Goal: Navigation & Orientation: Find specific page/section

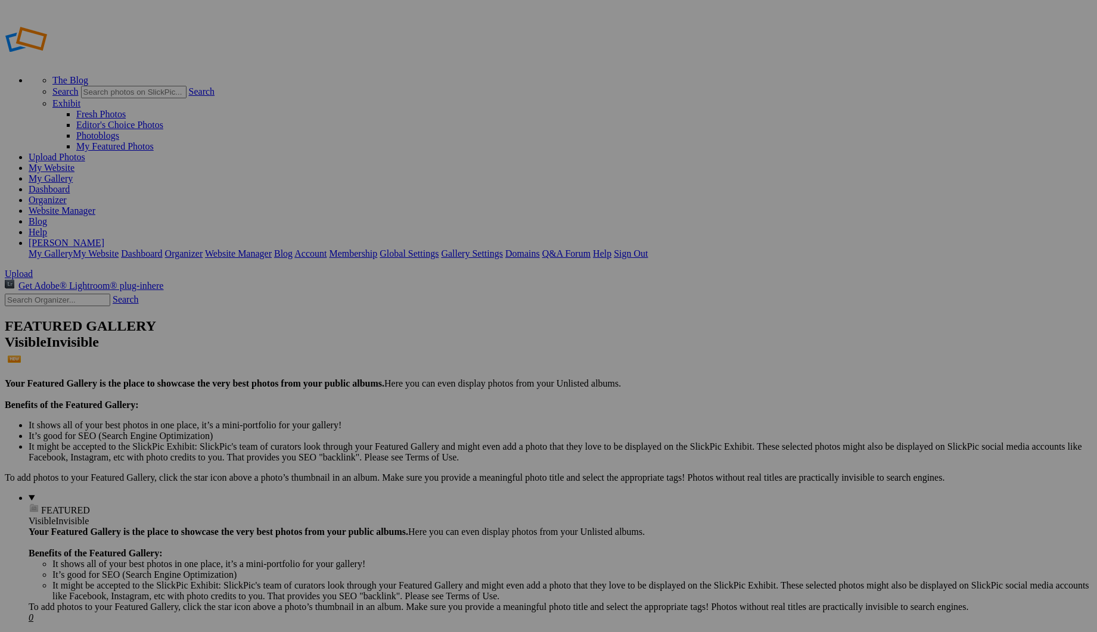
drag, startPoint x: 327, startPoint y: 186, endPoint x: 744, endPoint y: 134, distance: 420.9
drag, startPoint x: 332, startPoint y: 188, endPoint x: 531, endPoint y: 129, distance: 208.1
drag, startPoint x: 444, startPoint y: 182, endPoint x: 294, endPoint y: 283, distance: 181.3
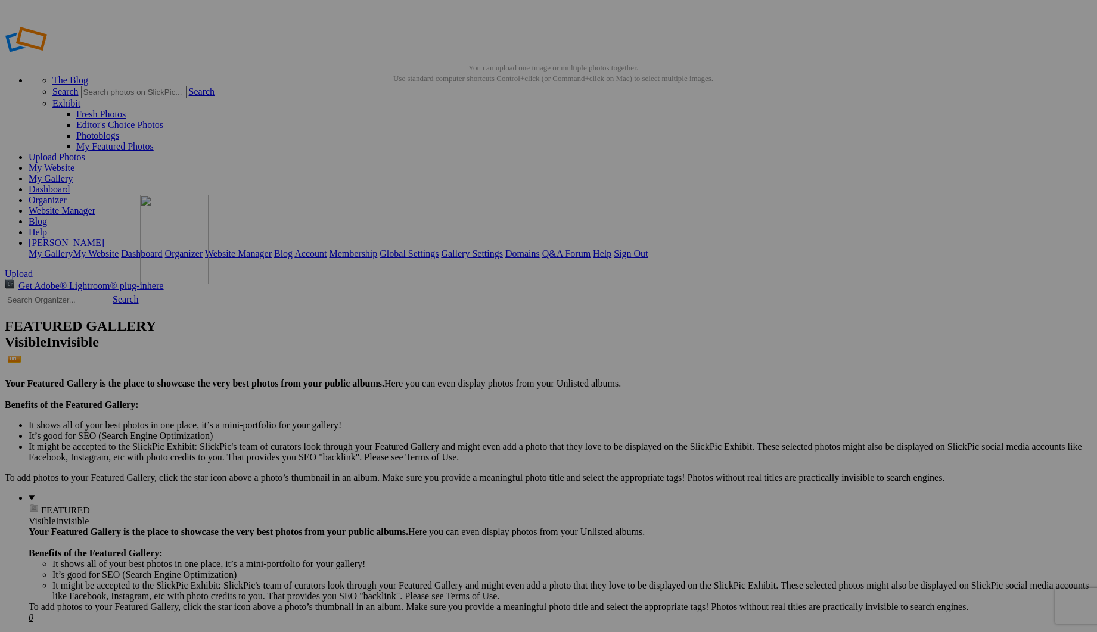
drag, startPoint x: 331, startPoint y: 181, endPoint x: 312, endPoint y: 281, distance: 101.4
click at [74, 163] on link "My Website" at bounding box center [52, 168] width 46 height 10
drag, startPoint x: 338, startPoint y: 180, endPoint x: 324, endPoint y: 287, distance: 107.5
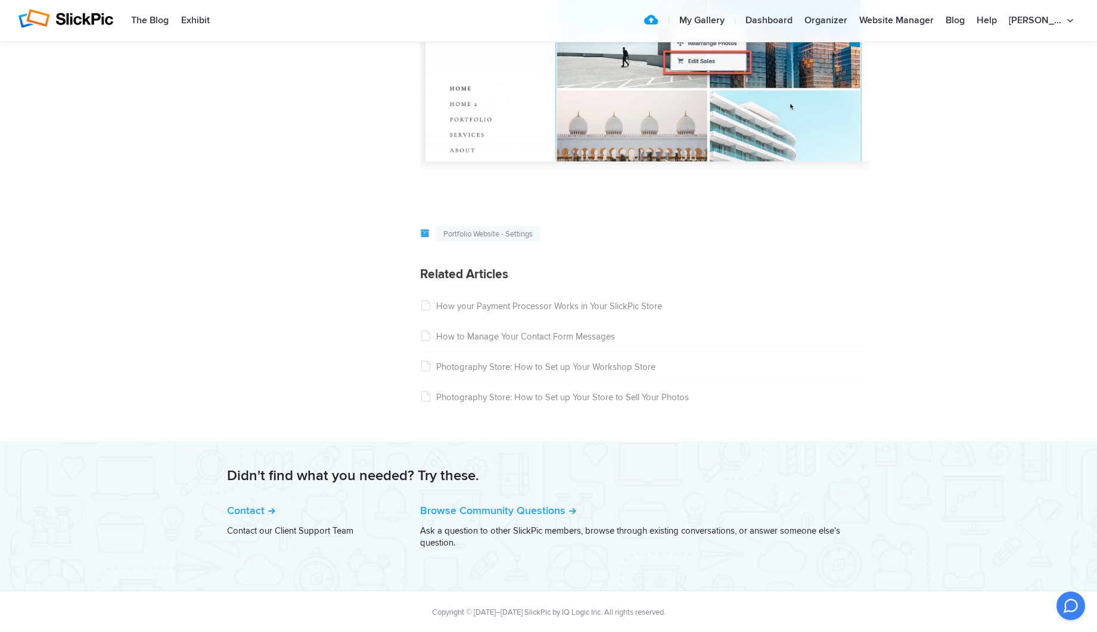
scroll to position [1826, 0]
click at [576, 304] on link "How your Payment Processor Works in Your SlickPic Store" at bounding box center [541, 305] width 242 height 11
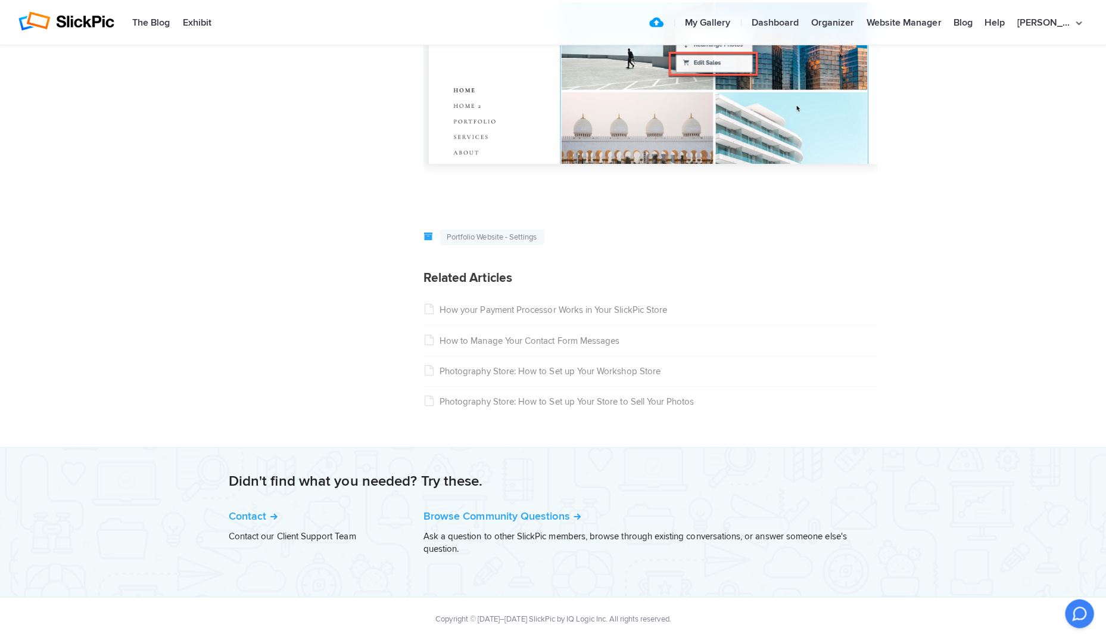
scroll to position [1815, 0]
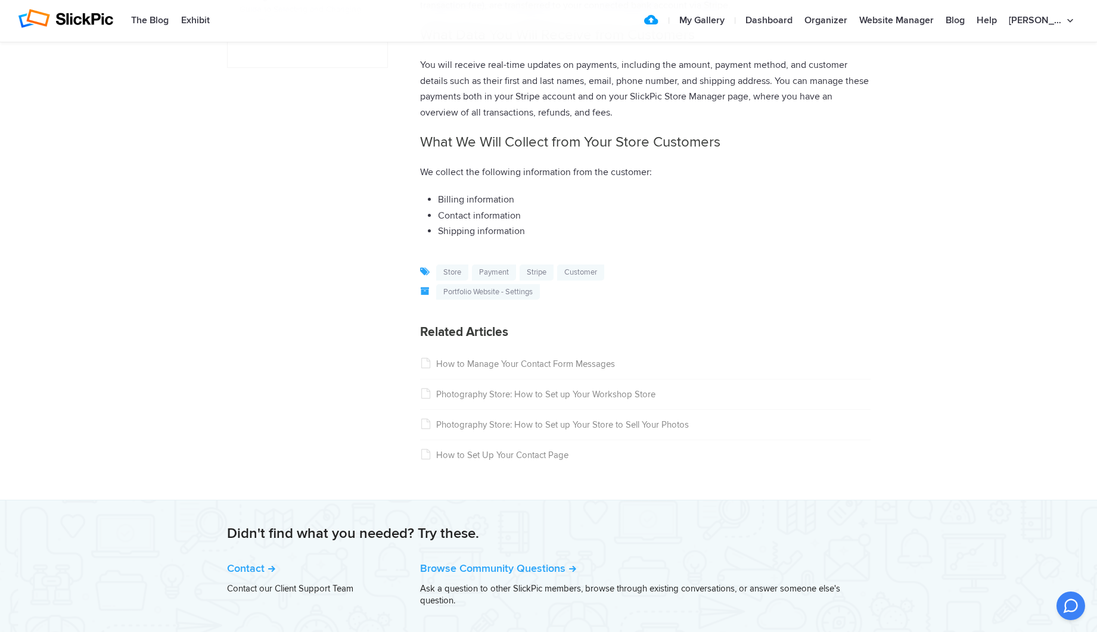
scroll to position [584, 0]
